Goal: Find specific page/section: Find specific page/section

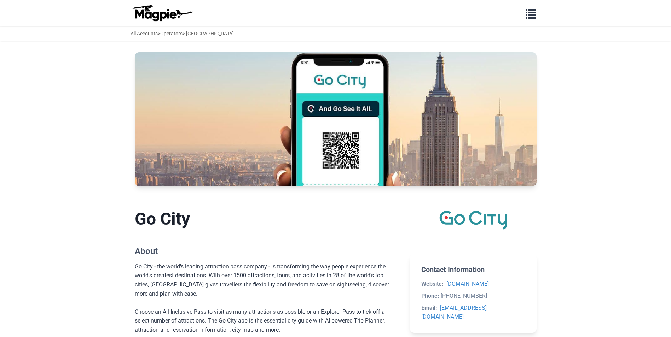
scroll to position [464, 0]
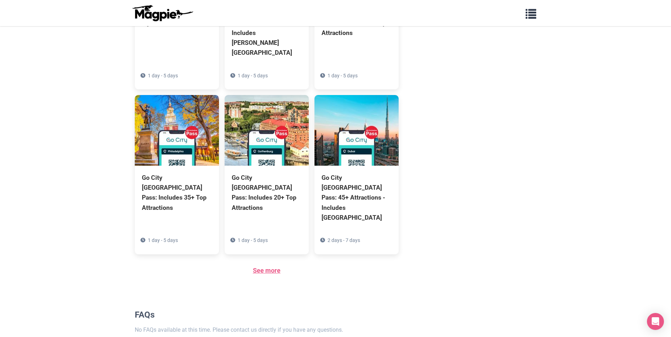
click at [266, 267] on link "See more" at bounding box center [267, 270] width 28 height 7
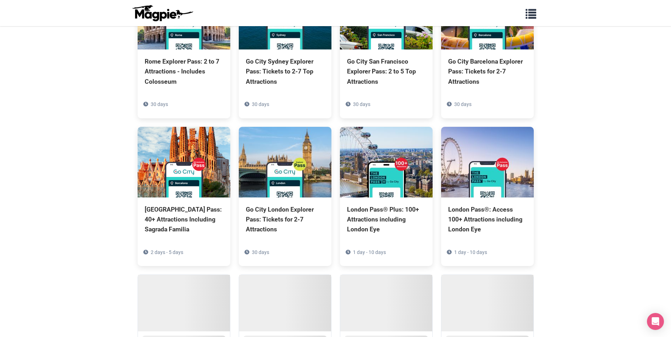
scroll to position [1246, 0]
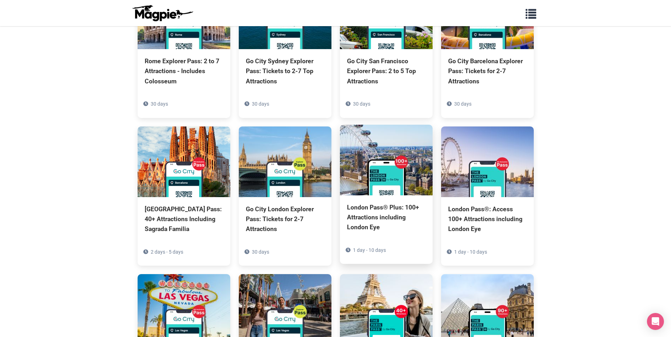
click at [390, 125] on img at bounding box center [386, 160] width 93 height 71
